Goal: Information Seeking & Learning: Find specific fact

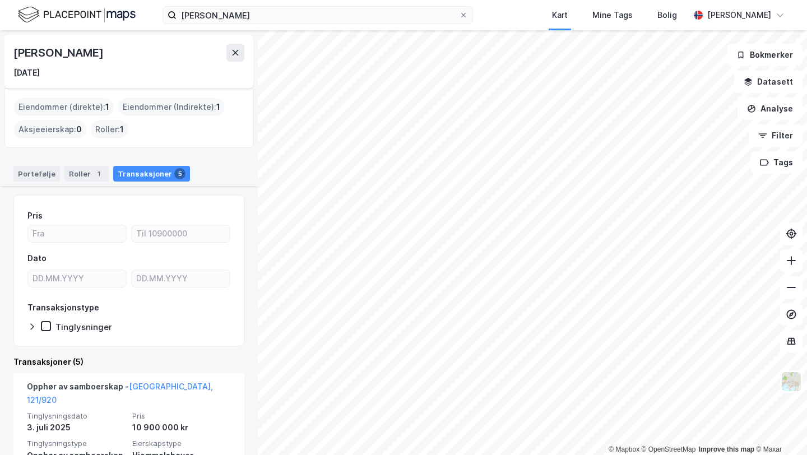
scroll to position [418, 0]
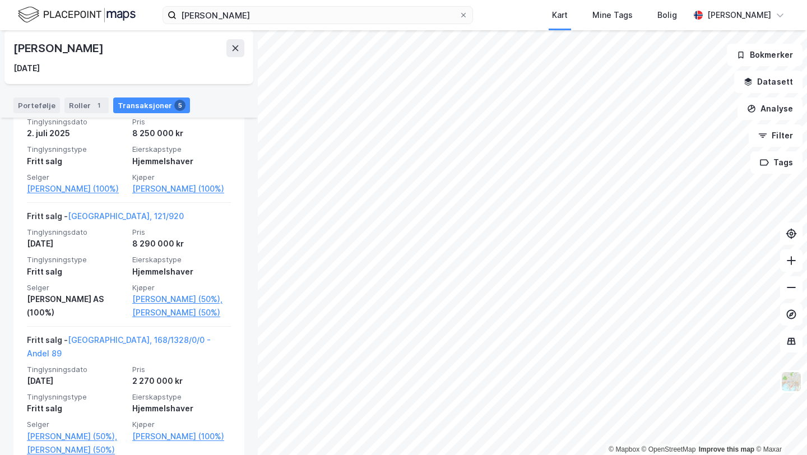
click at [77, 53] on div "[PERSON_NAME]" at bounding box center [59, 48] width 92 height 18
click at [240, 52] on button at bounding box center [235, 48] width 18 height 18
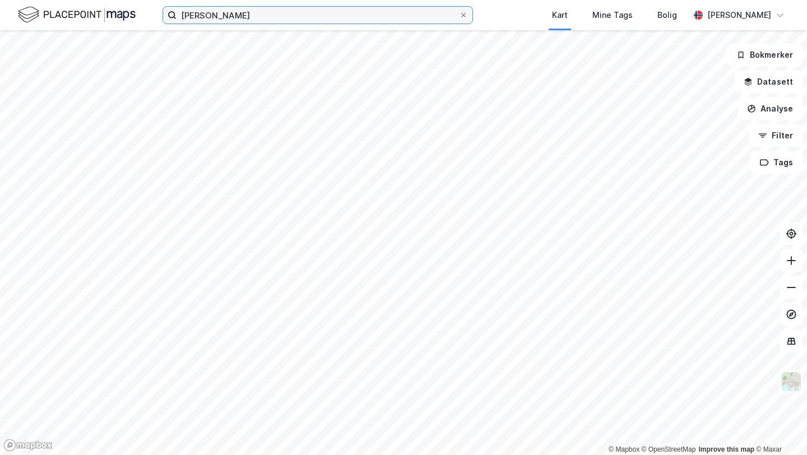
click at [279, 8] on input "[PERSON_NAME]" at bounding box center [317, 15] width 282 height 17
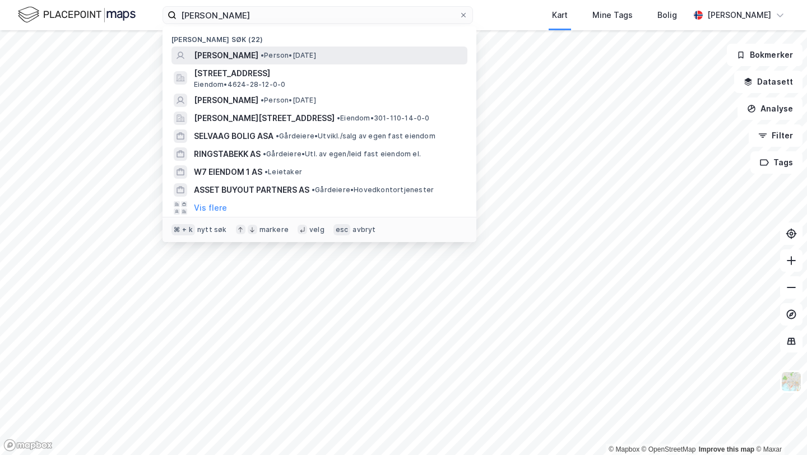
click at [262, 52] on span "•" at bounding box center [262, 55] width 3 height 8
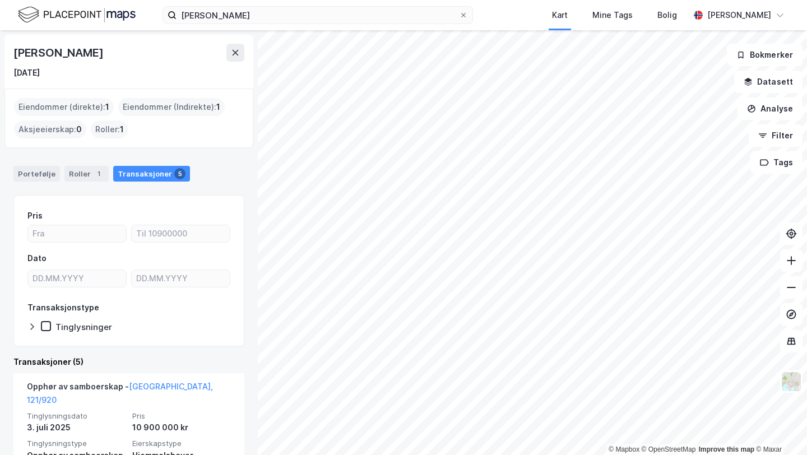
scroll to position [197, 0]
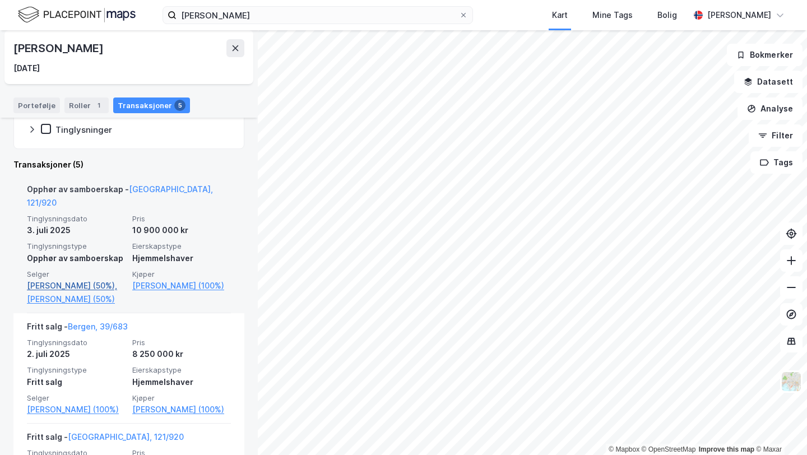
click at [72, 279] on link "[PERSON_NAME] (50%)," at bounding box center [76, 285] width 99 height 13
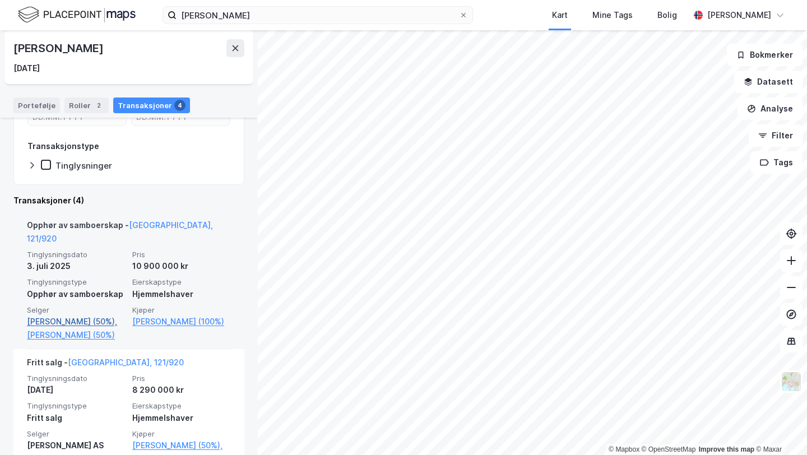
scroll to position [233, 0]
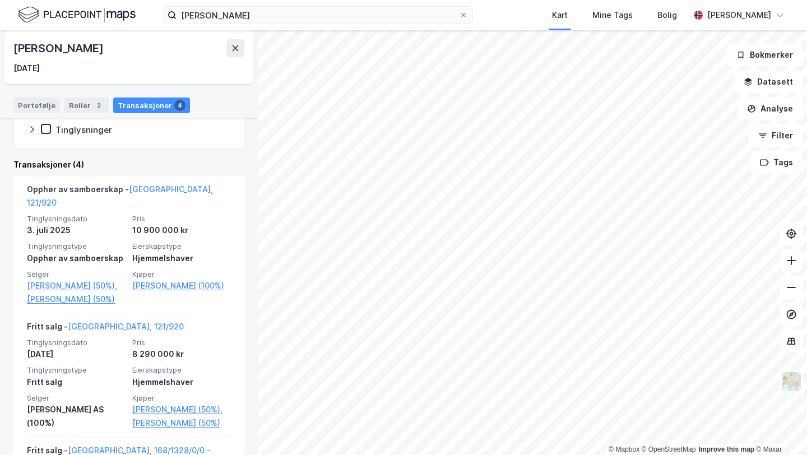
click at [77, 45] on div "[PERSON_NAME]" at bounding box center [59, 48] width 92 height 18
